Goal: Check status: Check status

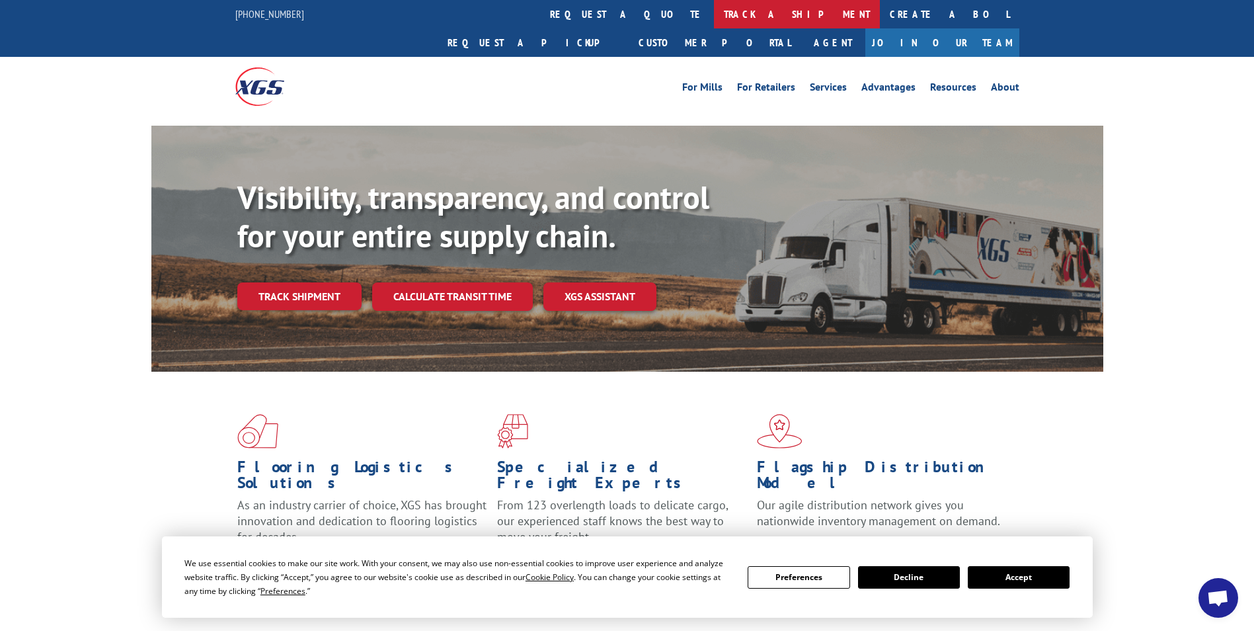
click at [714, 21] on link "track a shipment" at bounding box center [797, 14] width 166 height 28
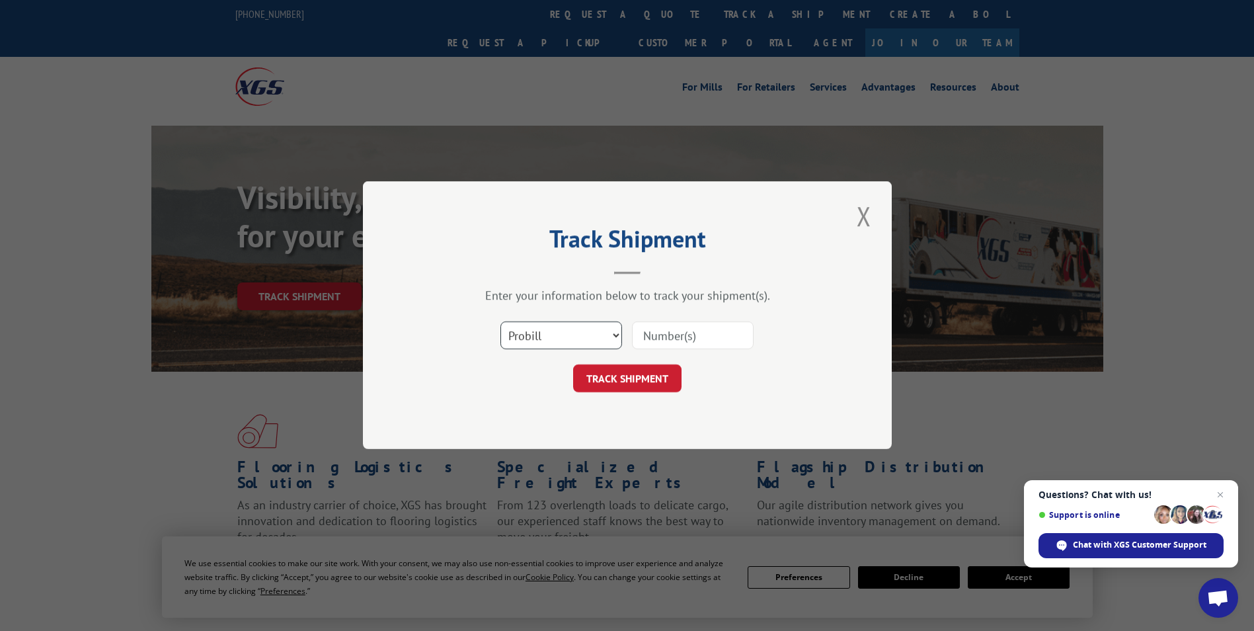
click at [603, 337] on select "Select category... Probill BOL PO" at bounding box center [561, 336] width 122 height 28
click at [673, 336] on input at bounding box center [693, 336] width 122 height 28
paste input "475883738581"
type input "475883738581"
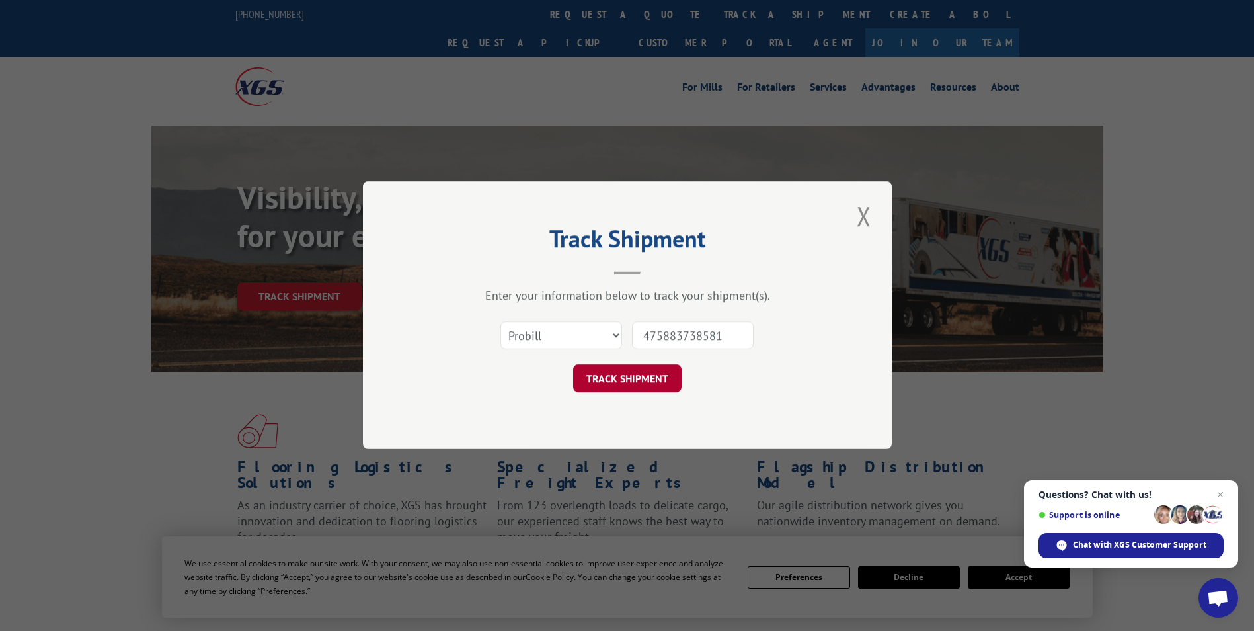
click at [660, 376] on button "TRACK SHIPMENT" at bounding box center [627, 379] width 108 height 28
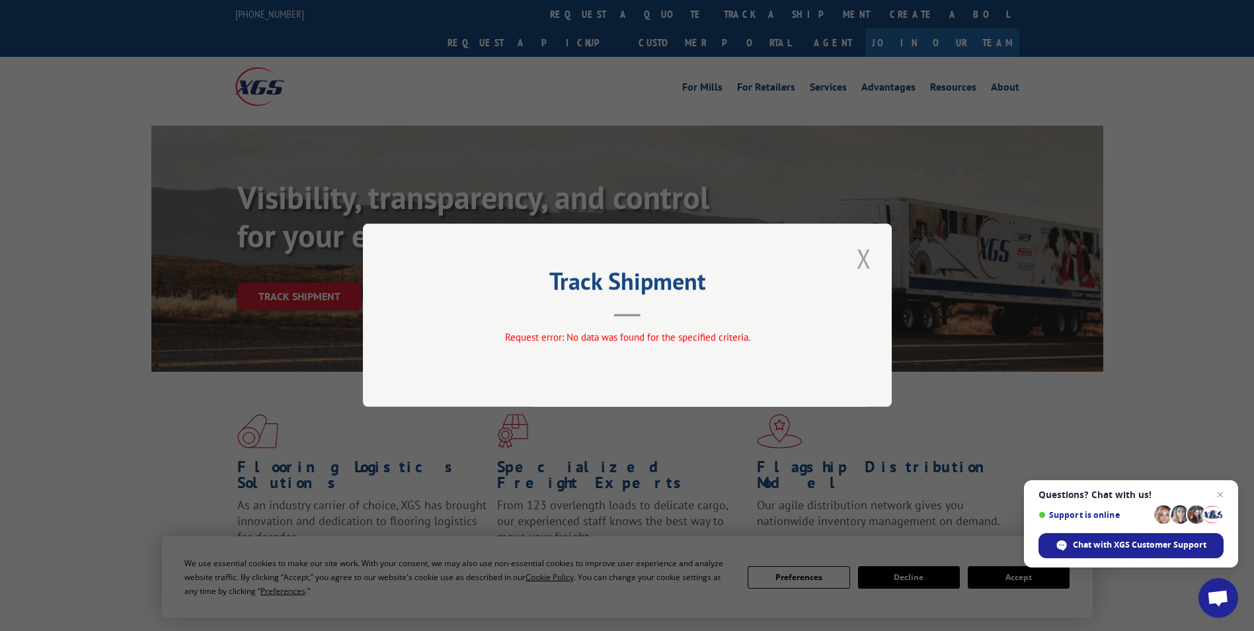
click at [855, 252] on button "Close modal" at bounding box center [864, 258] width 22 height 36
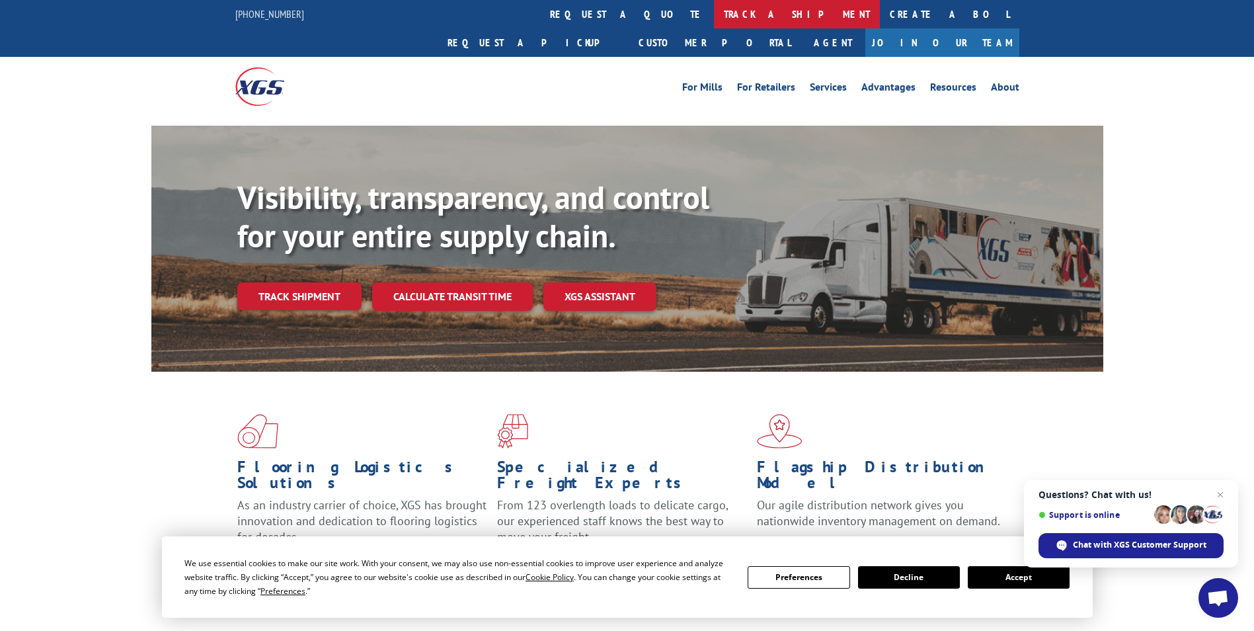
click at [714, 13] on link "track a shipment" at bounding box center [797, 14] width 166 height 28
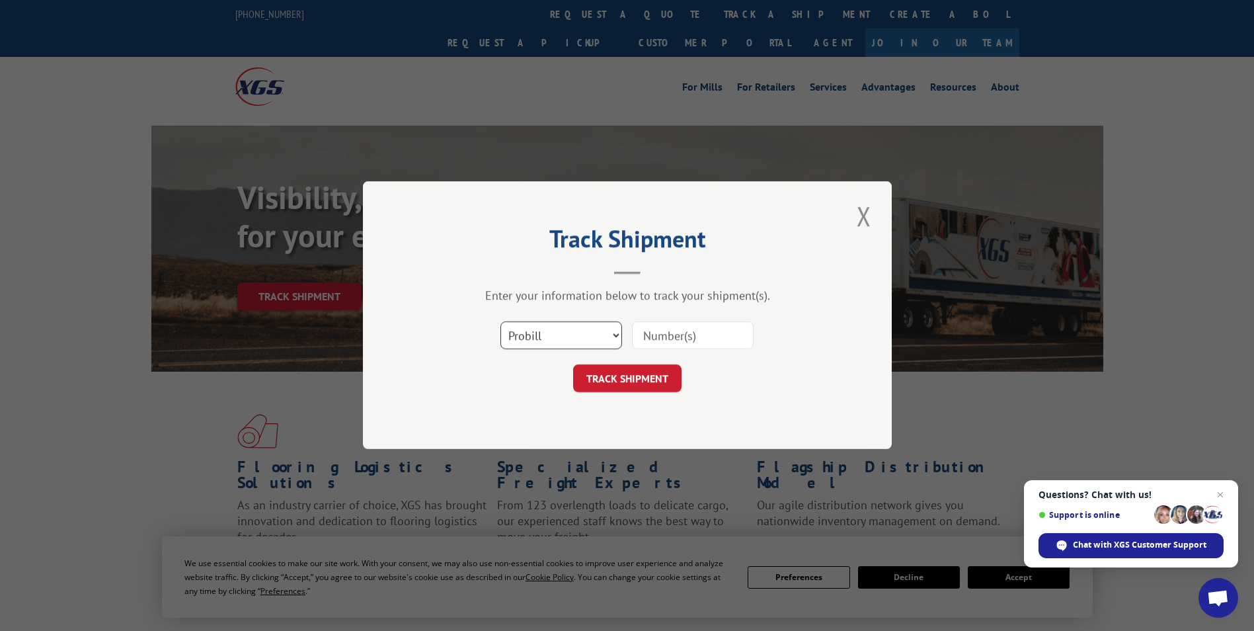
click at [549, 335] on select "Select category... Probill BOL PO" at bounding box center [561, 336] width 122 height 28
select select "bol"
click at [500, 322] on select "Select category... Probill BOL PO" at bounding box center [561, 336] width 122 height 28
click at [676, 340] on input at bounding box center [693, 336] width 122 height 28
paste input "475883738581"
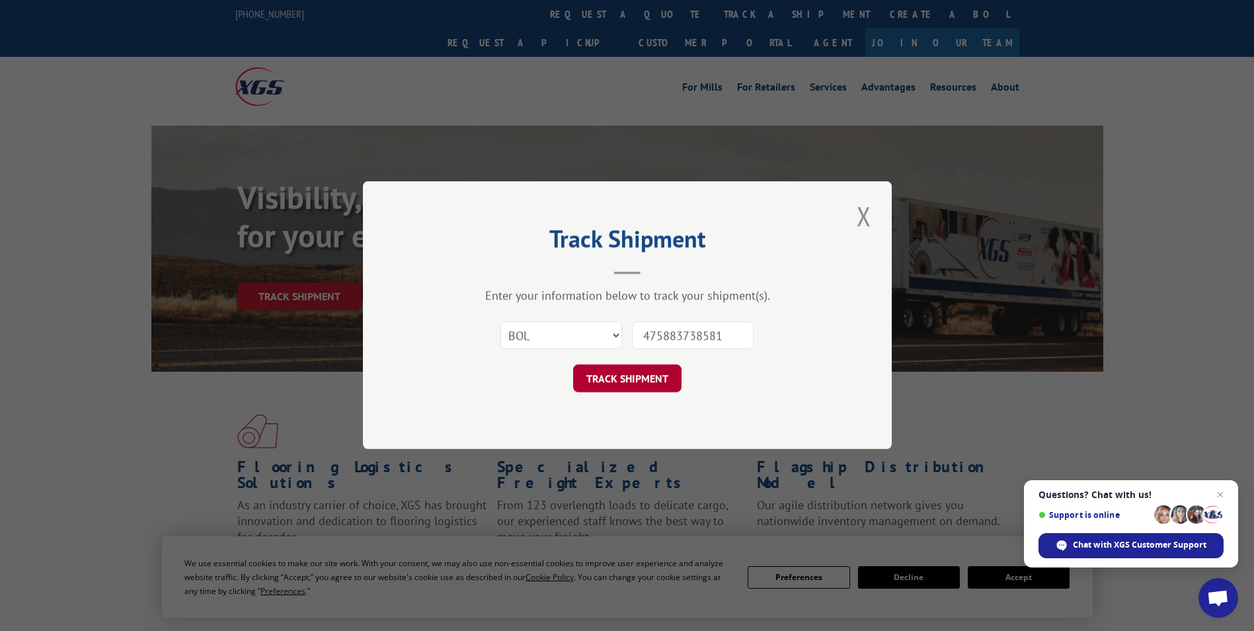
type input "475883738581"
click at [630, 371] on button "TRACK SHIPMENT" at bounding box center [627, 379] width 108 height 28
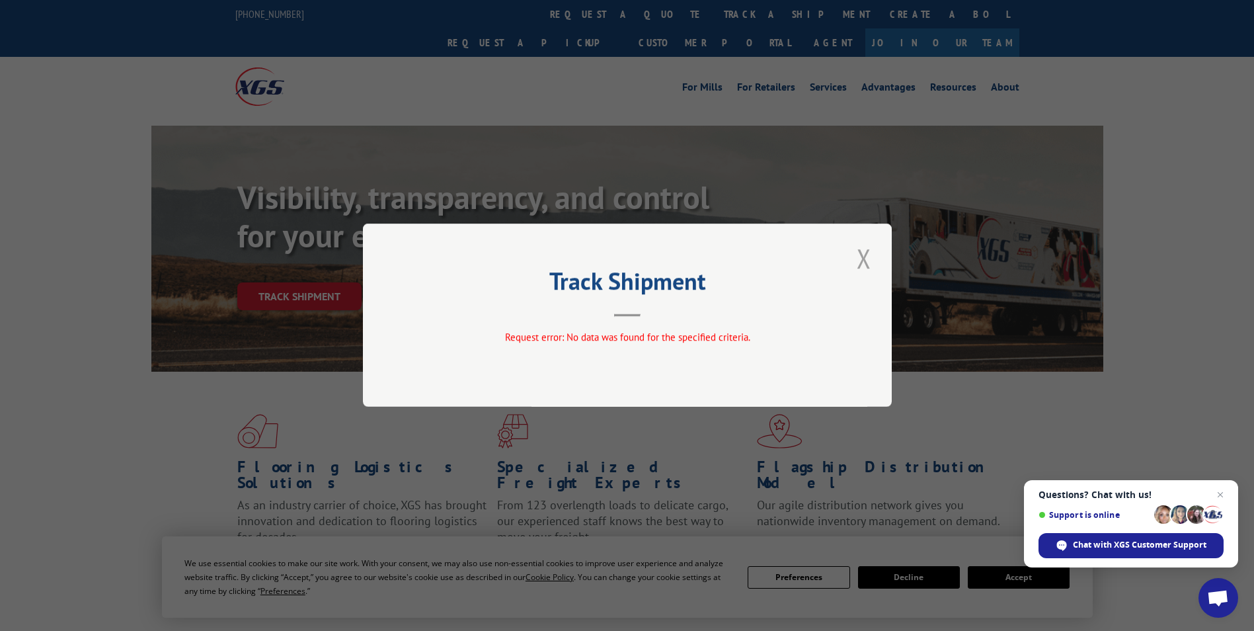
click at [865, 260] on button "Close modal" at bounding box center [864, 258] width 22 height 36
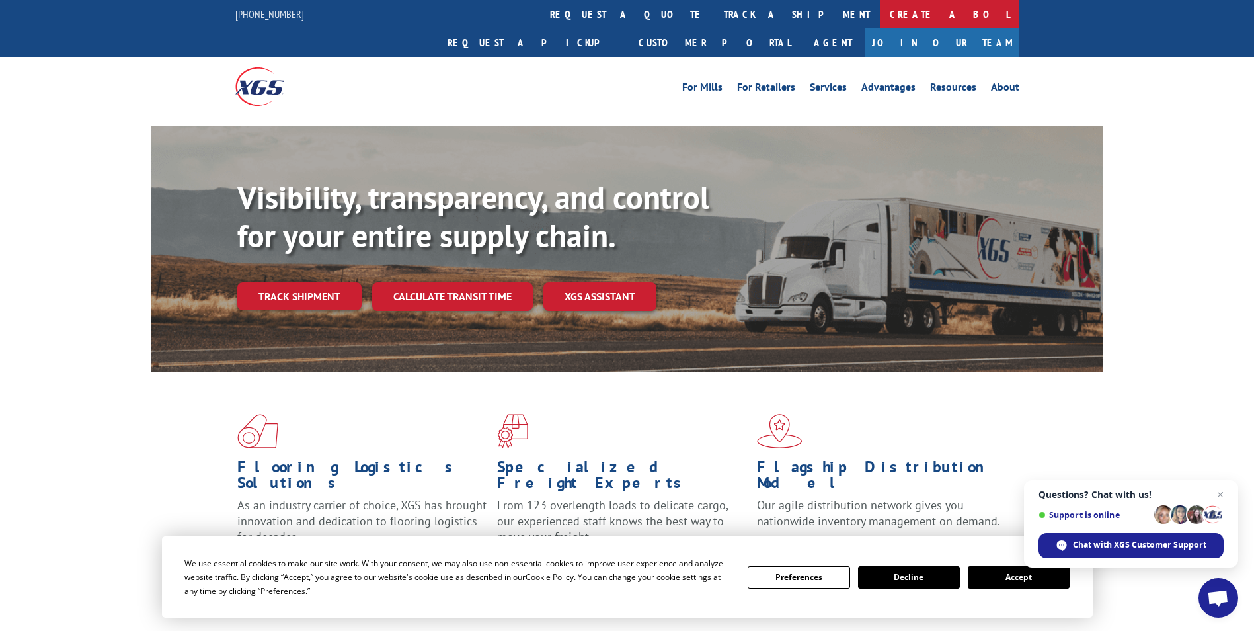
click at [880, 23] on link "Create a BOL" at bounding box center [949, 14] width 139 height 28
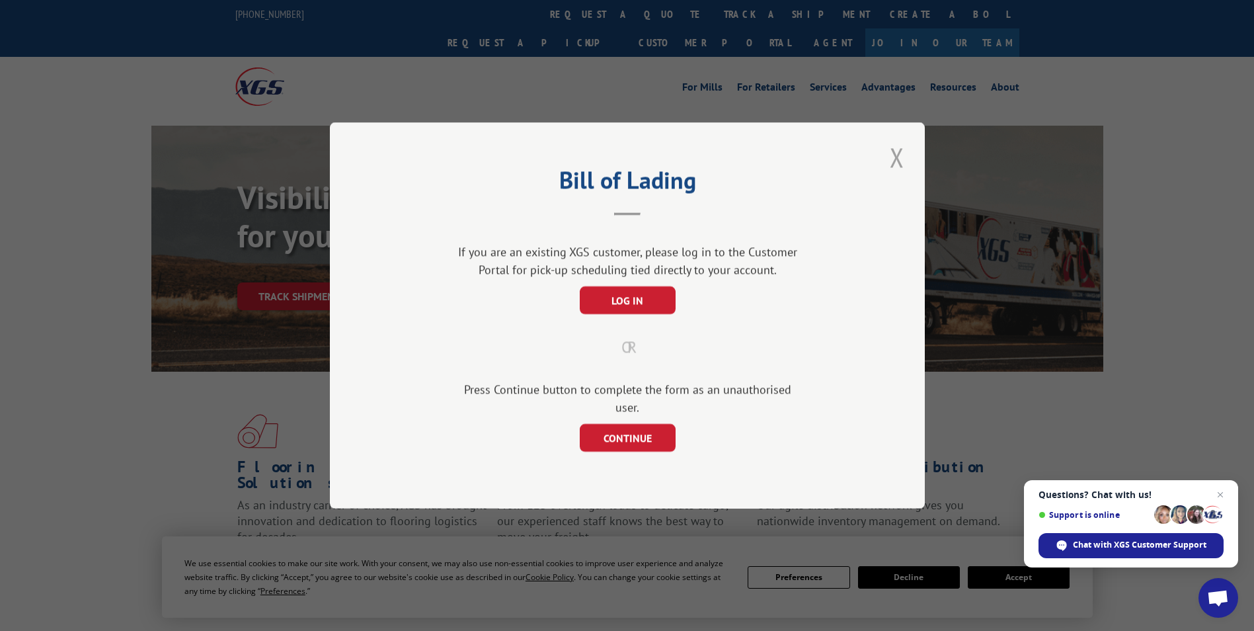
click at [887, 164] on button "Close modal" at bounding box center [897, 157] width 22 height 36
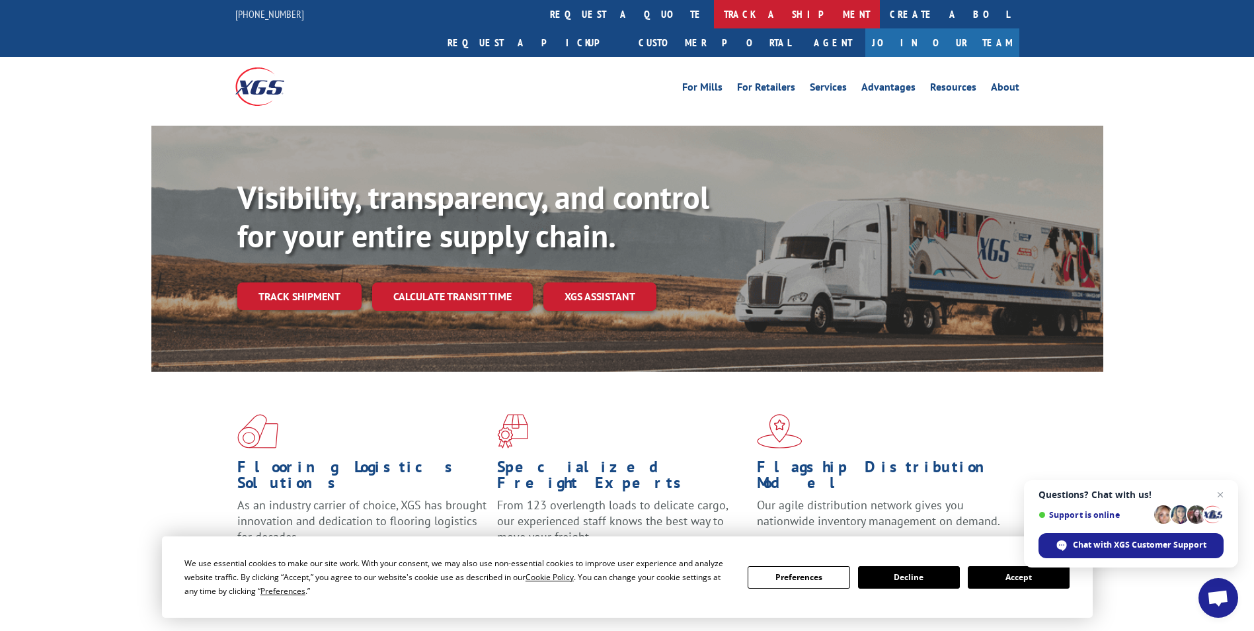
click at [714, 13] on link "track a shipment" at bounding box center [797, 14] width 166 height 28
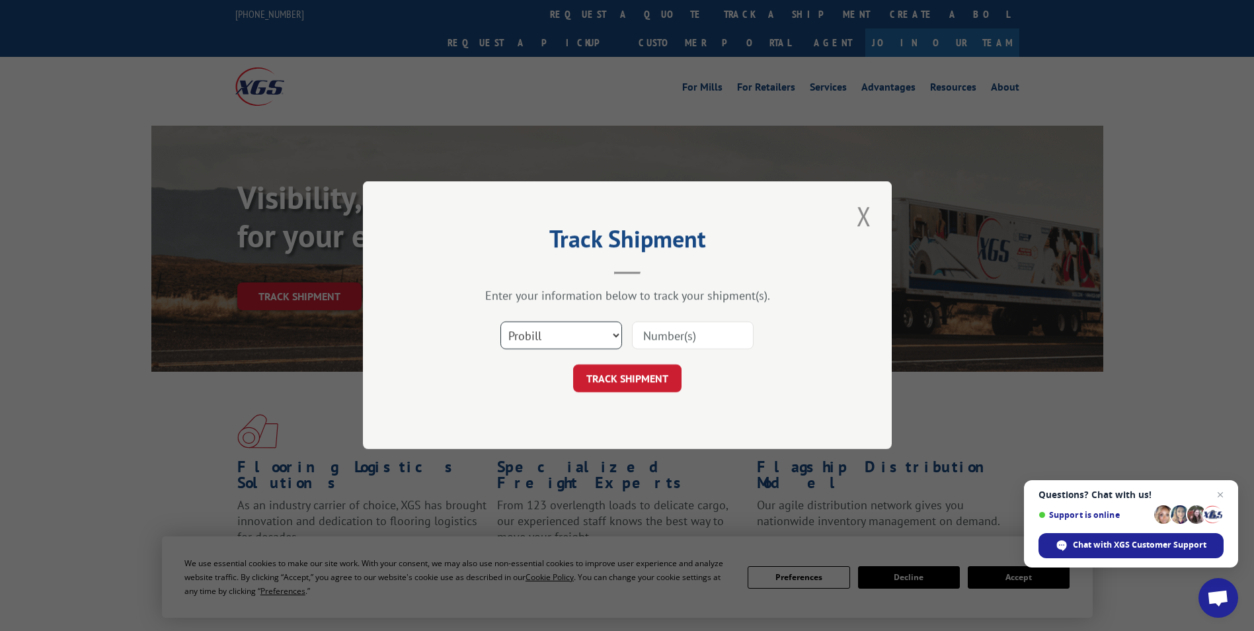
click at [582, 333] on select "Select category... Probill BOL PO" at bounding box center [561, 336] width 122 height 28
select select "po"
click at [500, 322] on select "Select category... Probill BOL PO" at bounding box center [561, 336] width 122 height 28
click at [676, 342] on input at bounding box center [693, 336] width 122 height 28
paste input "475883738581"
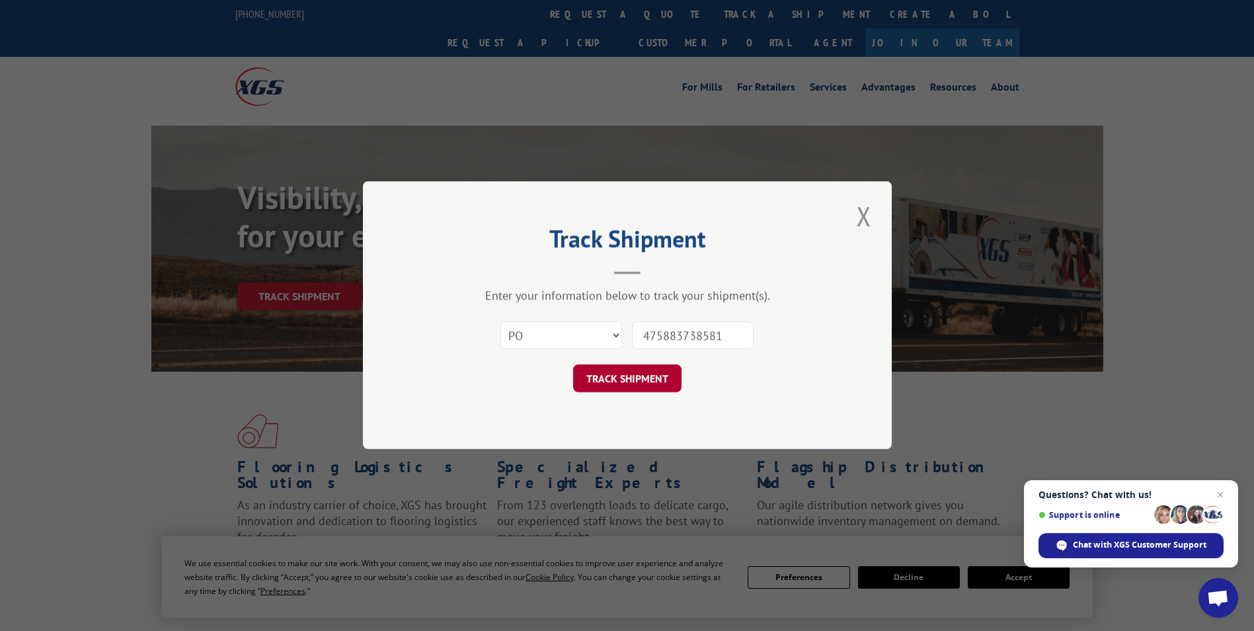
type input "475883738581"
click at [637, 383] on button "TRACK SHIPMENT" at bounding box center [627, 379] width 108 height 28
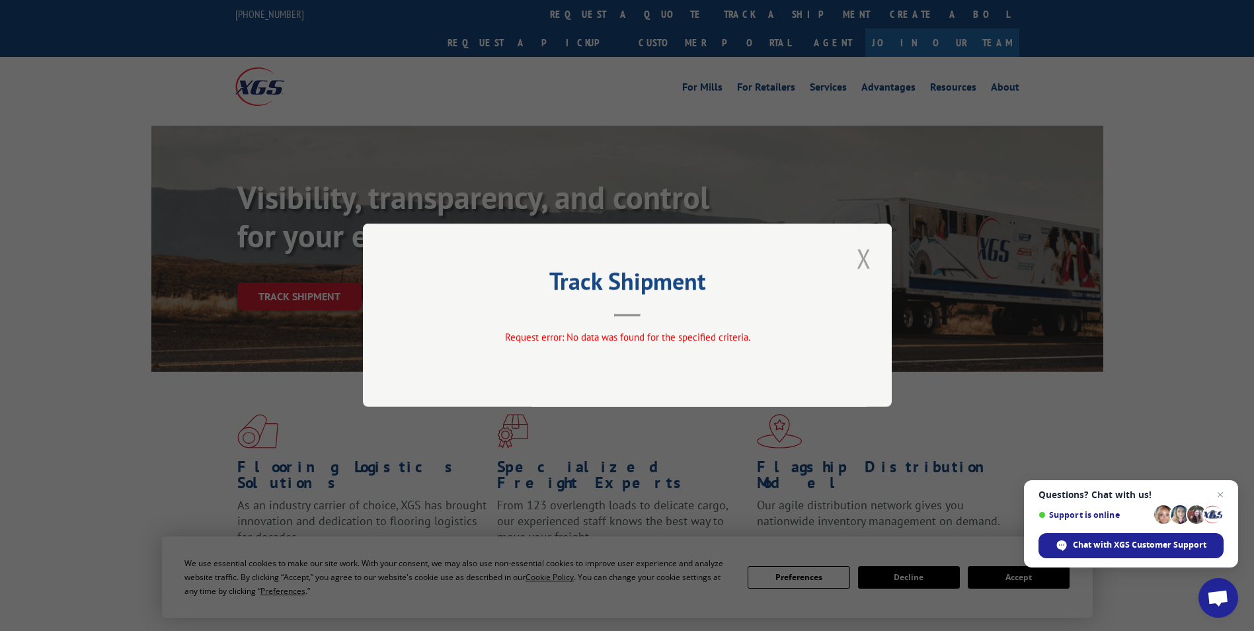
click at [865, 257] on button "Close modal" at bounding box center [864, 258] width 22 height 36
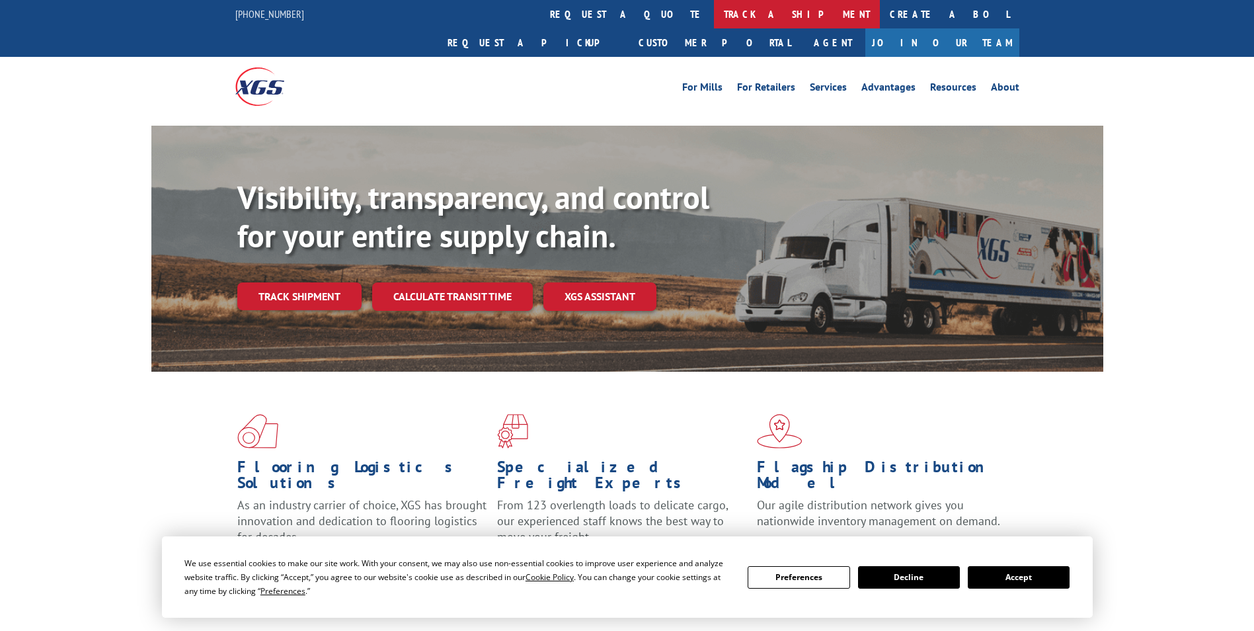
click at [714, 15] on link "track a shipment" at bounding box center [797, 14] width 166 height 28
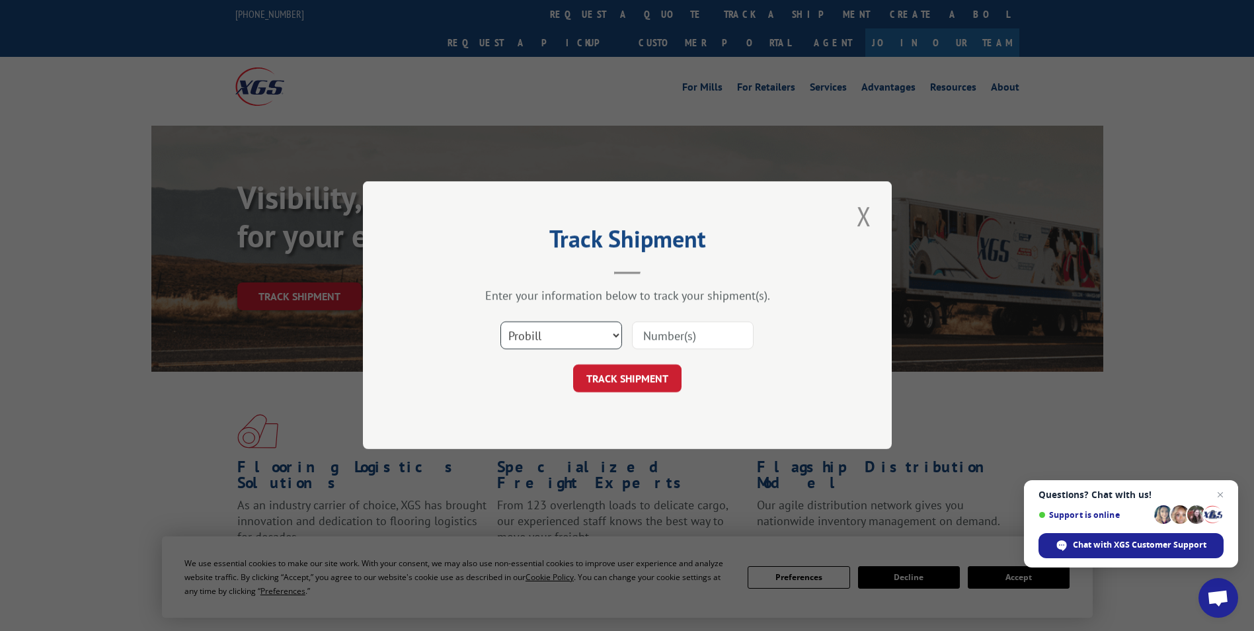
click at [612, 336] on select "Select category... Probill BOL PO" at bounding box center [561, 336] width 122 height 28
select select "po"
click at [500, 322] on select "Select category... Probill BOL PO" at bounding box center [561, 336] width 122 height 28
click at [674, 340] on input at bounding box center [693, 336] width 122 height 28
type input "31140"
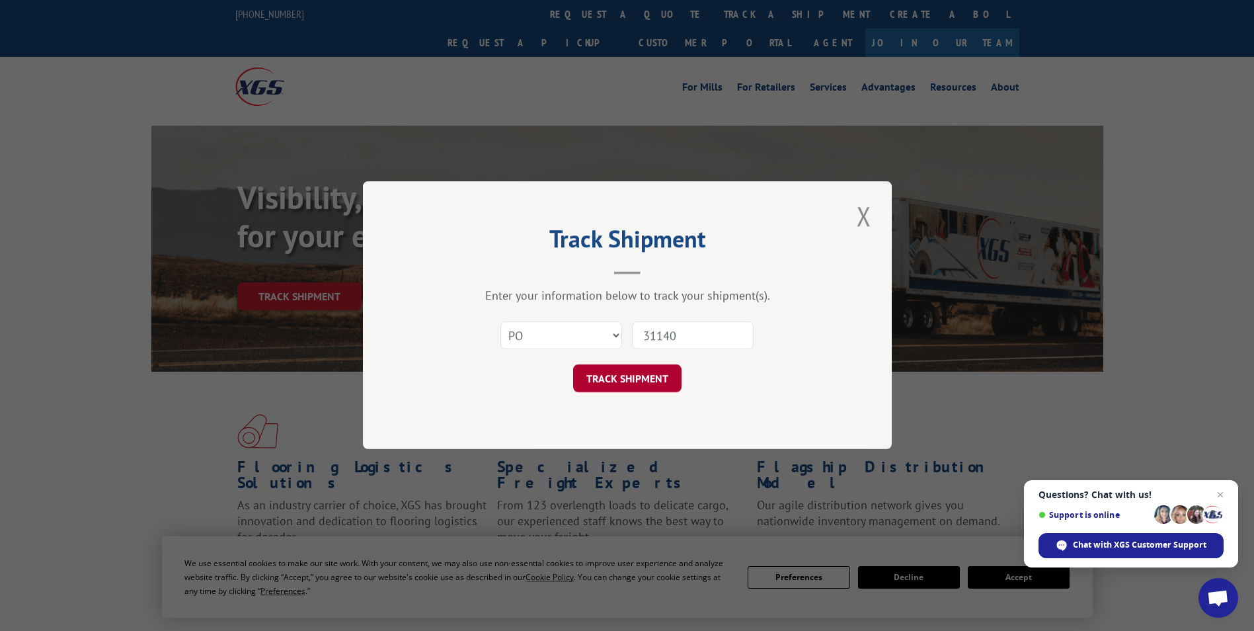
click at [652, 385] on button "TRACK SHIPMENT" at bounding box center [627, 379] width 108 height 28
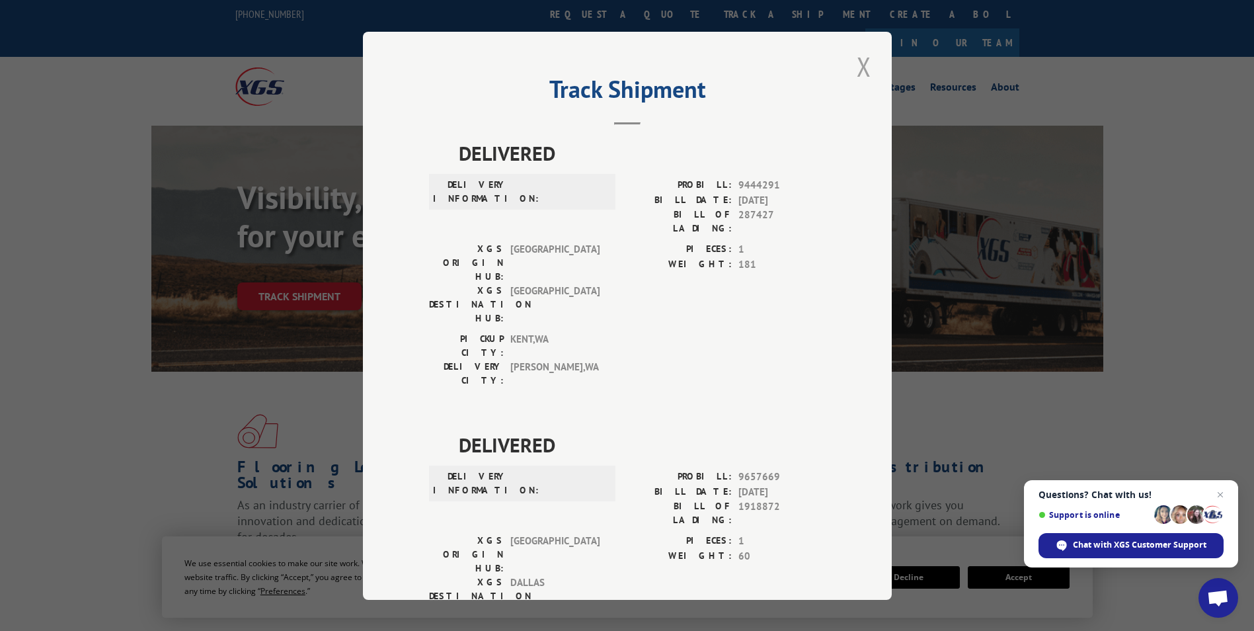
click at [854, 66] on button "Close modal" at bounding box center [864, 66] width 22 height 36
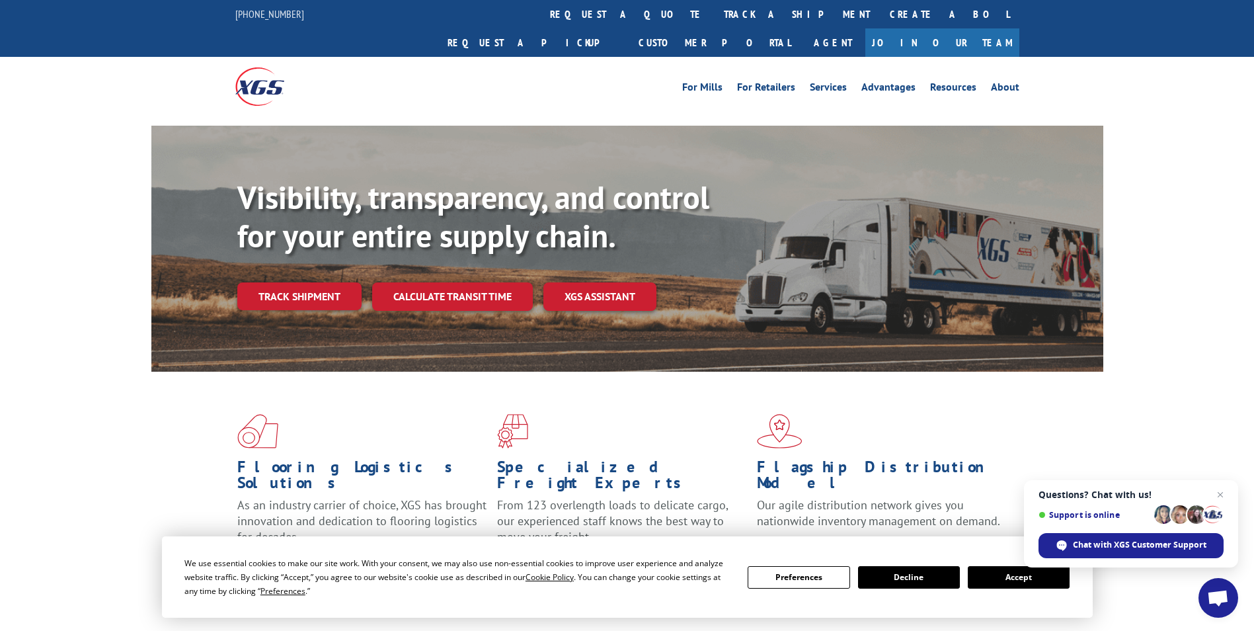
drag, startPoint x: 597, startPoint y: 15, endPoint x: 598, endPoint y: 22, distance: 8.0
click at [714, 15] on link "track a shipment" at bounding box center [797, 14] width 166 height 28
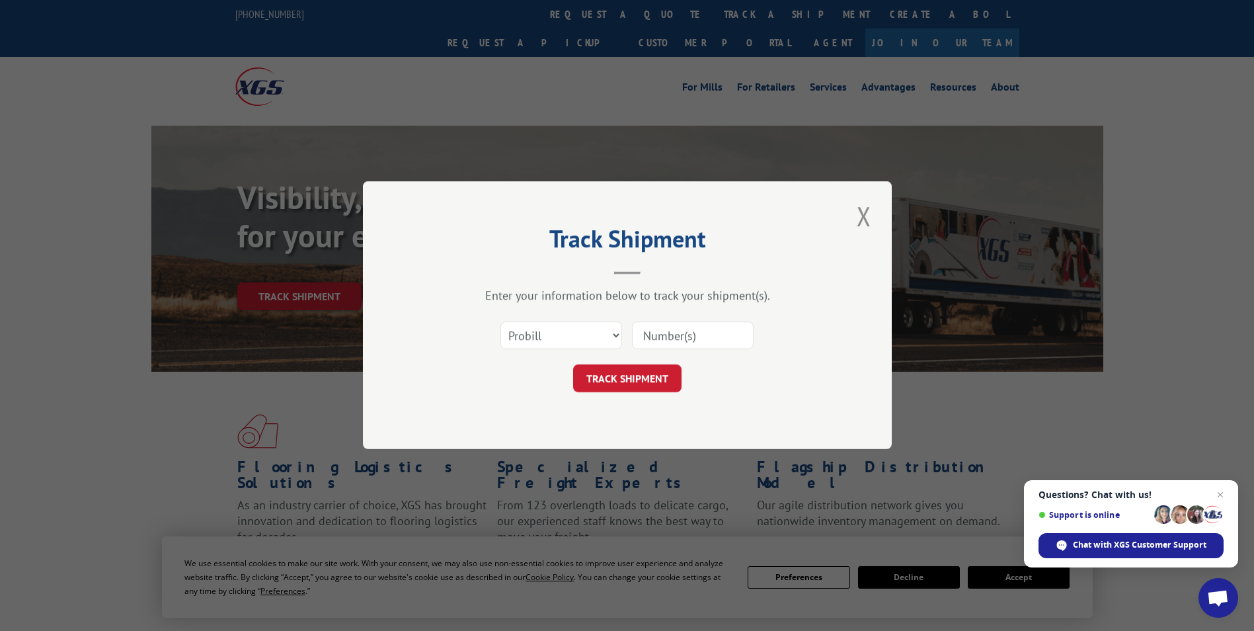
click at [677, 336] on input at bounding box center [693, 336] width 122 height 28
click at [590, 337] on select "Select category... Probill BOL PO" at bounding box center [561, 336] width 122 height 28
select select "po"
click at [500, 322] on select "Select category... Probill BOL PO" at bounding box center [561, 336] width 122 height 28
click at [693, 339] on input at bounding box center [693, 336] width 122 height 28
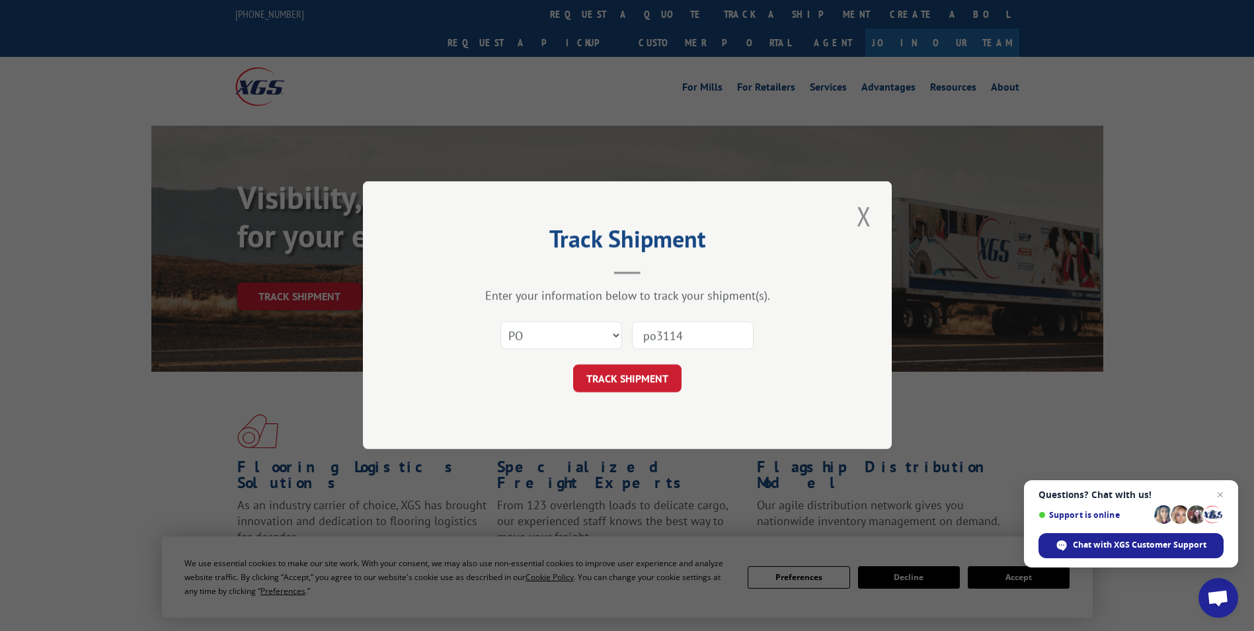
type input "po31140"
click button "TRACK SHIPMENT" at bounding box center [627, 379] width 108 height 28
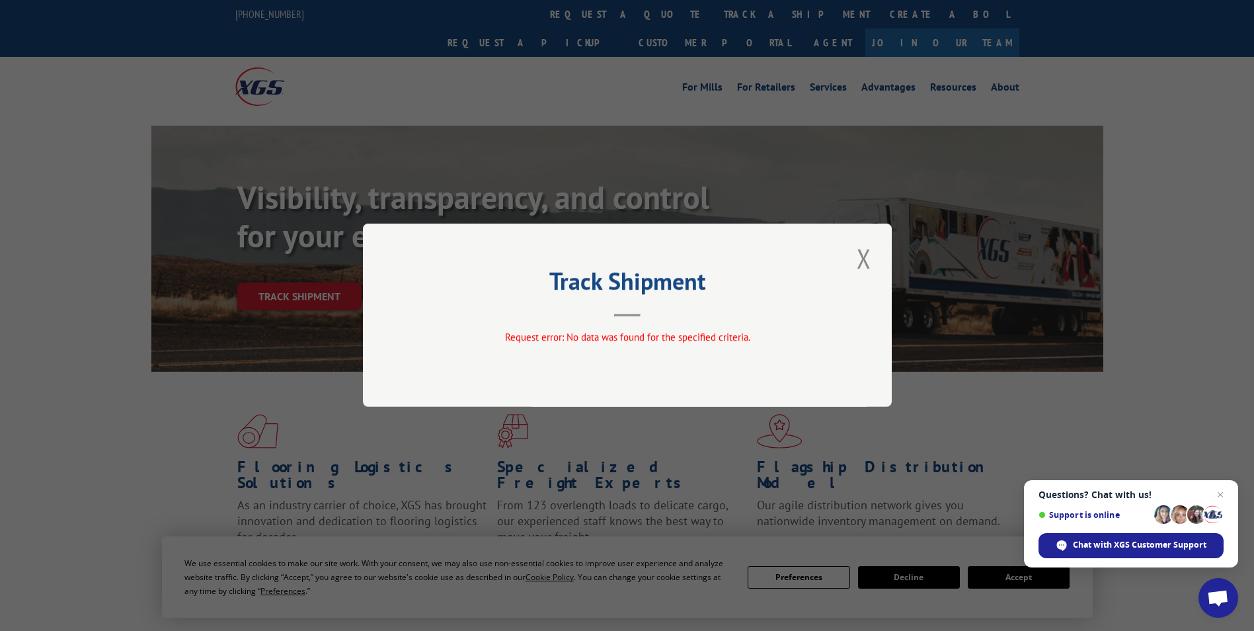
drag, startPoint x: 866, startPoint y: 253, endPoint x: 864, endPoint y: 229, distance: 24.5
click at [865, 254] on button "Close modal" at bounding box center [864, 258] width 22 height 36
